Goal: Task Accomplishment & Management: Manage account settings

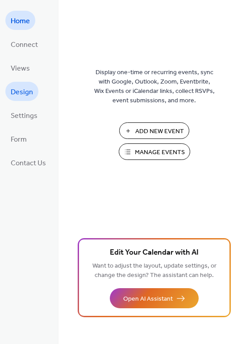
click at [25, 97] on span "Design" at bounding box center [22, 92] width 22 height 14
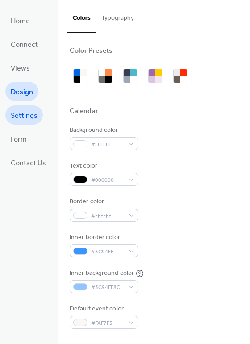
click at [25, 113] on span "Settings" at bounding box center [24, 116] width 27 height 14
